Goal: Navigation & Orientation: Find specific page/section

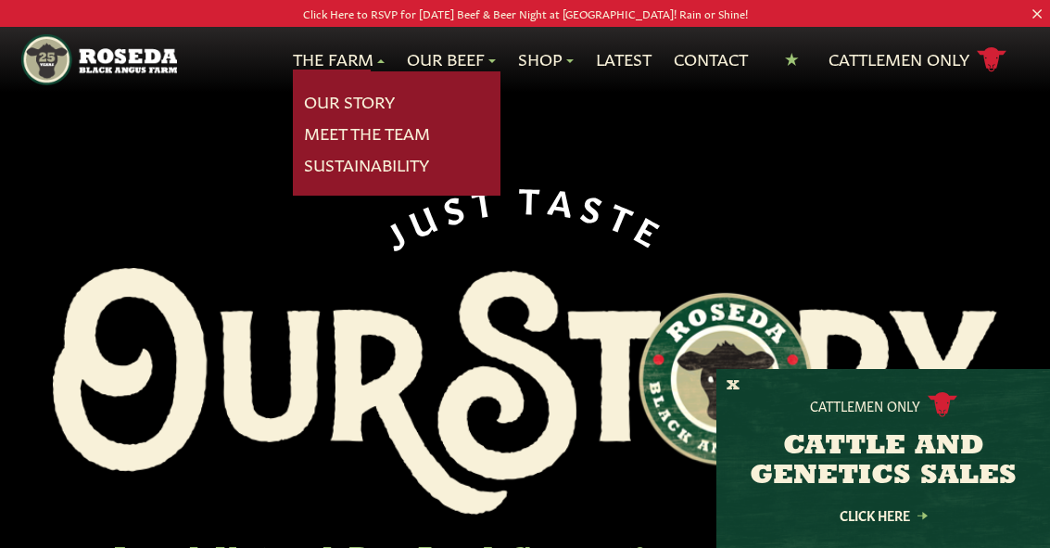
click at [534, 71] on link "Shop" at bounding box center [546, 59] width 56 height 24
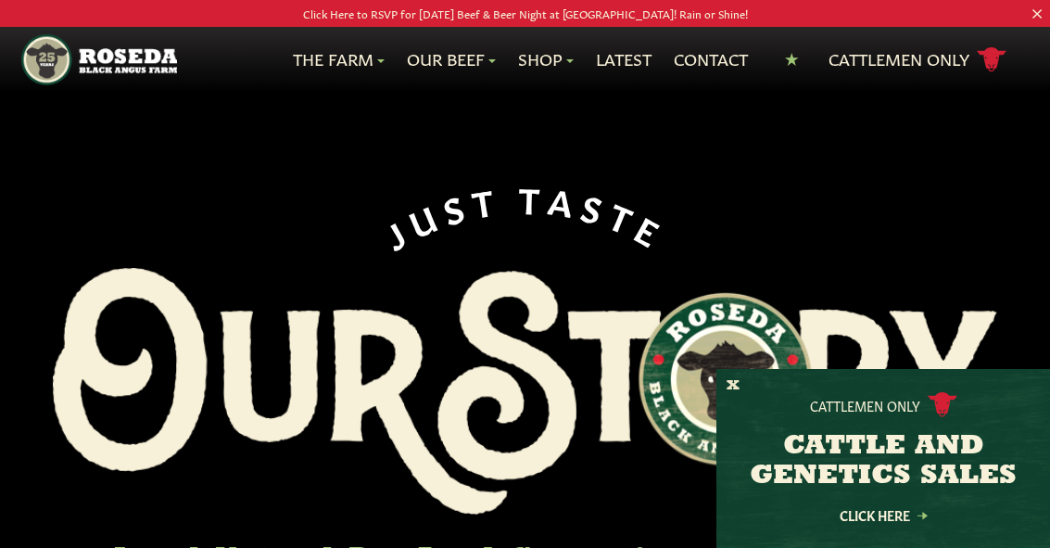
click at [628, 71] on link "Latest" at bounding box center [624, 59] width 56 height 24
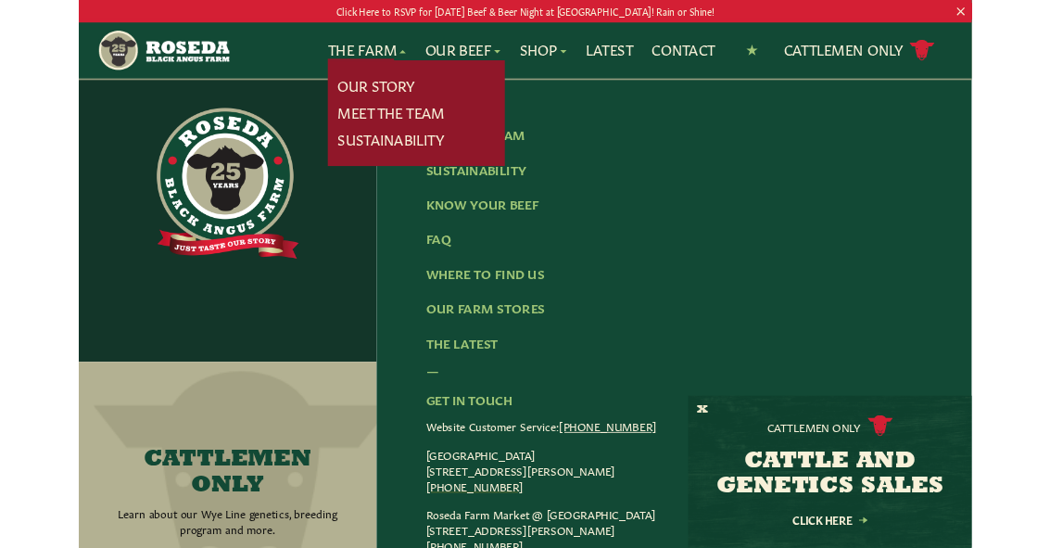
scroll to position [3962, 0]
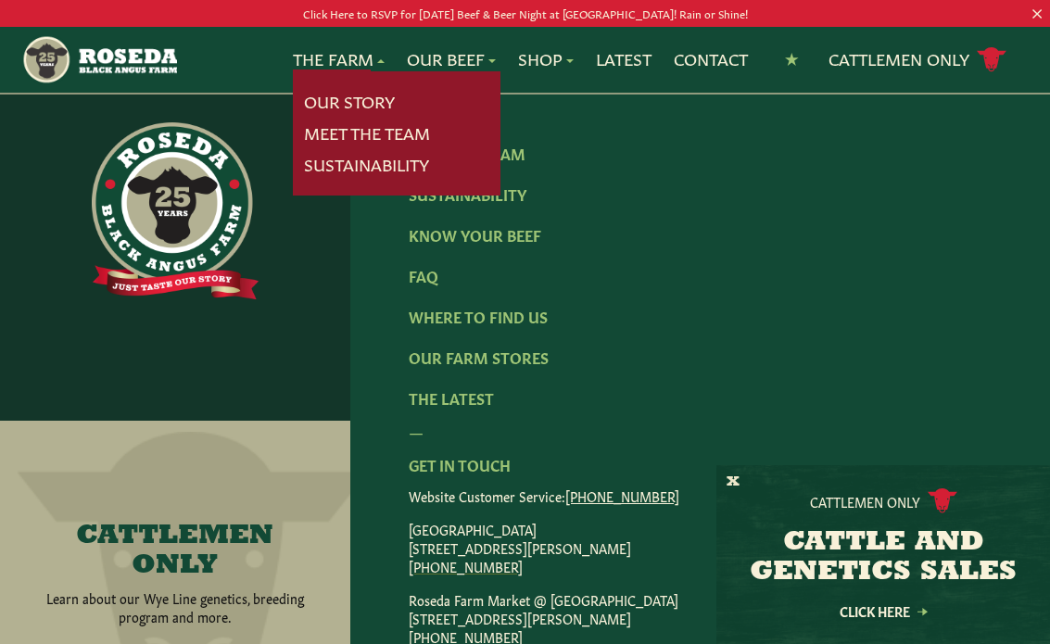
click at [421, 285] on link "FAQ" at bounding box center [424, 275] width 30 height 20
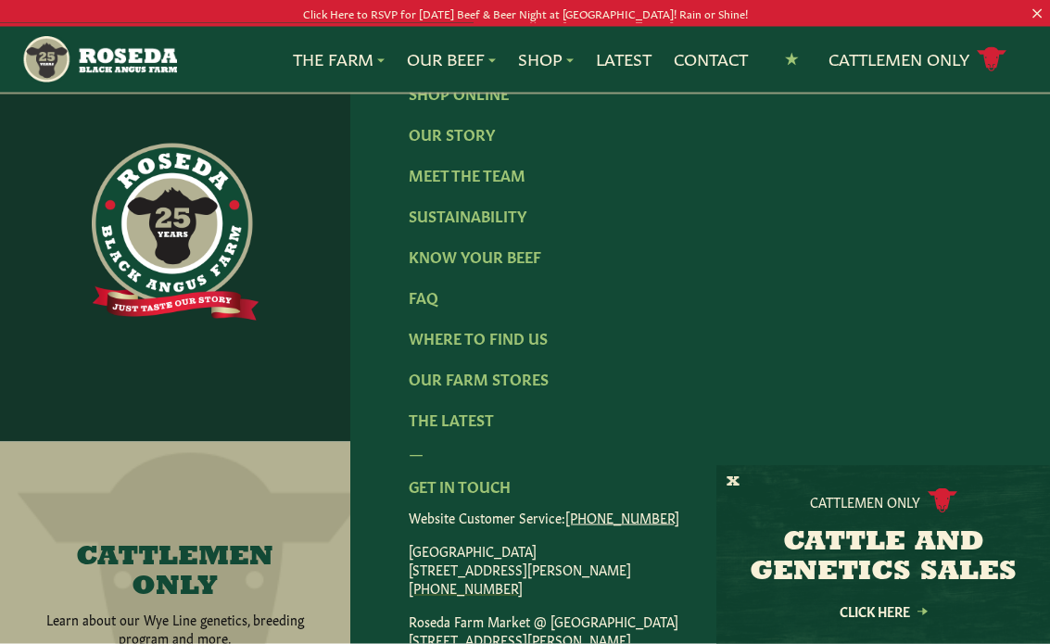
scroll to position [3071, 0]
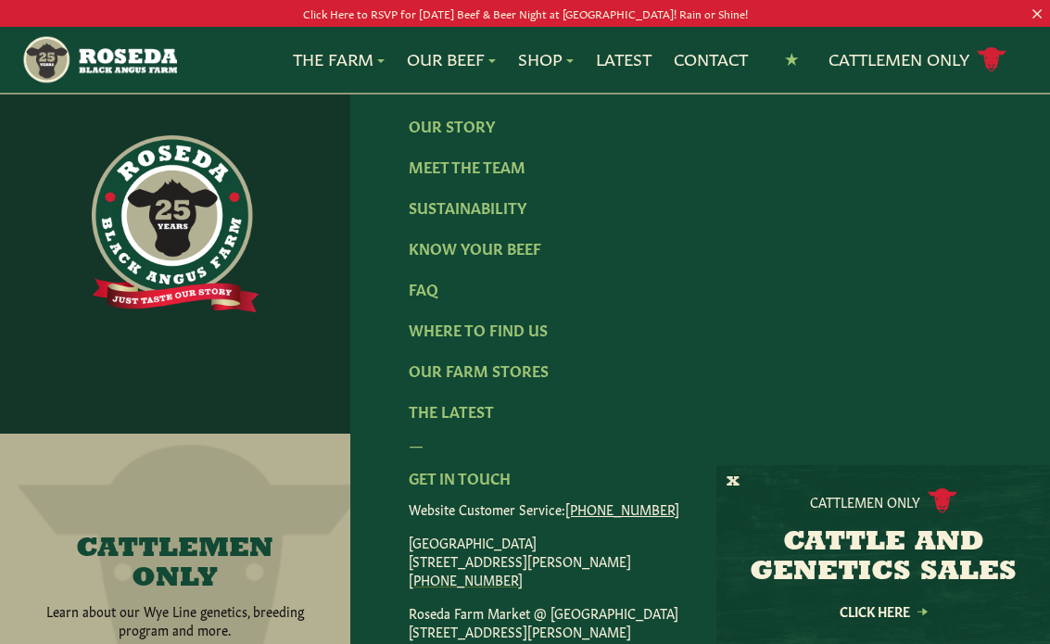
click at [500, 533] on p "Monkton Farm Store 15317 Carroll Road, Monkton, MD 21111 (410) 472-2697" at bounding box center [700, 561] width 583 height 56
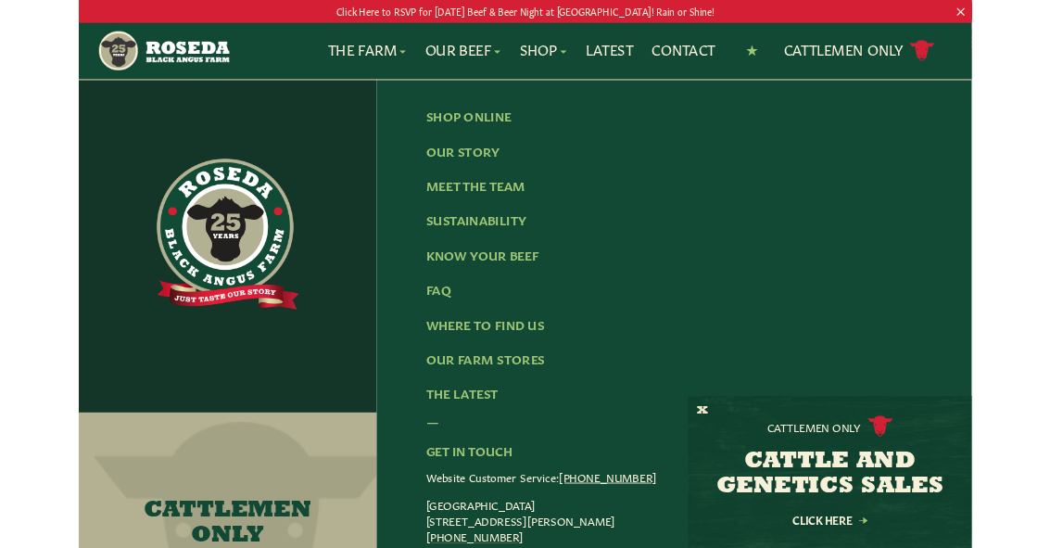
scroll to position [3018, 0]
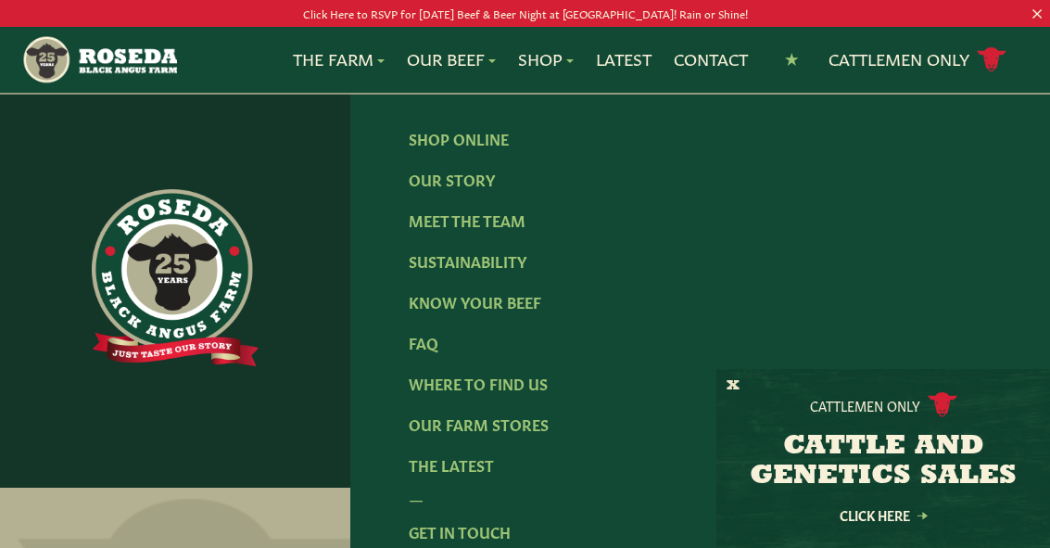
click at [525, 372] on link "Where To Find Us" at bounding box center [478, 382] width 139 height 20
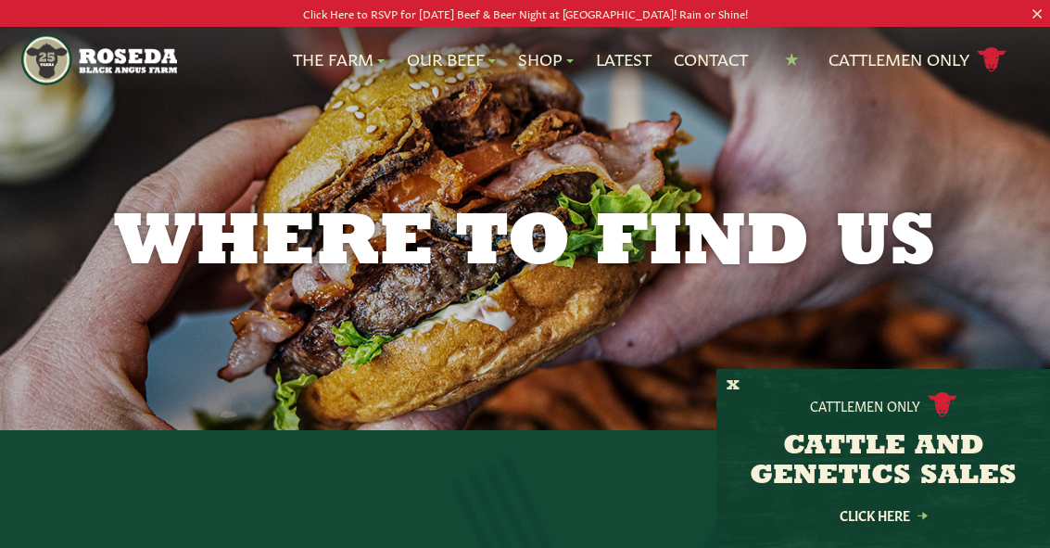
click at [675, 325] on div "Where to Find Us" at bounding box center [525, 215] width 1050 height 430
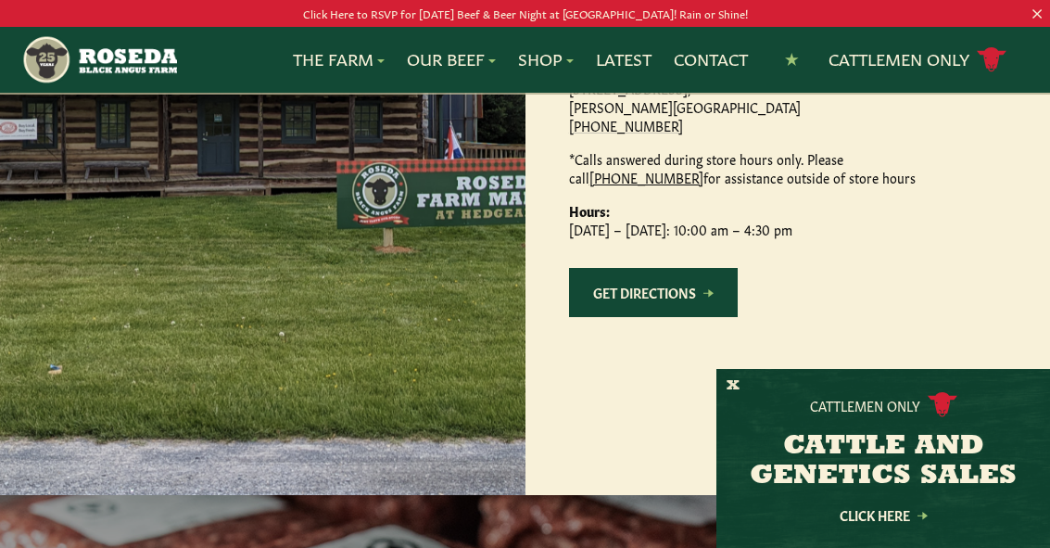
scroll to position [1361, 0]
